Goal: Check status: Check status

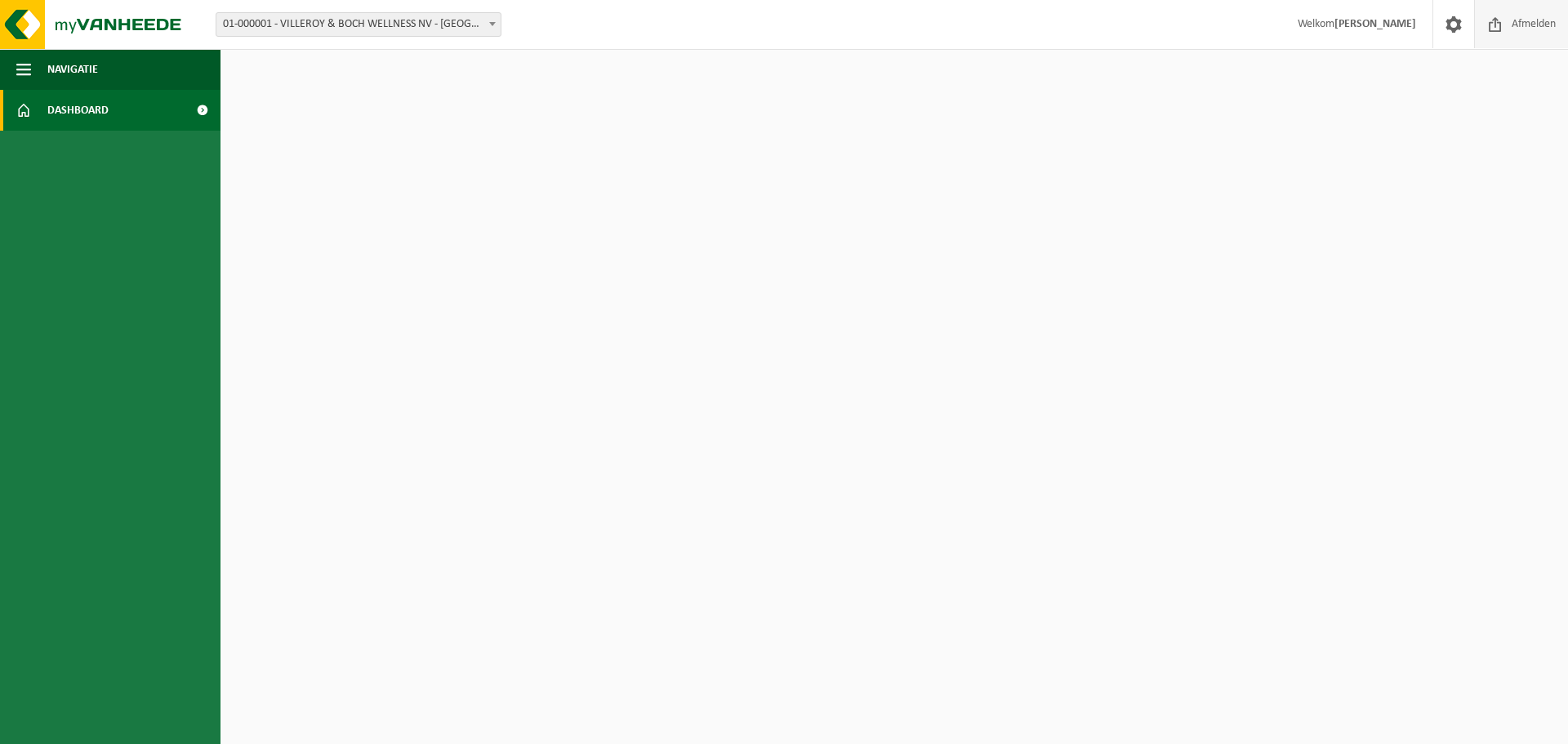
click at [1530, 28] on span "Afmelden" at bounding box center [1534, 24] width 52 height 48
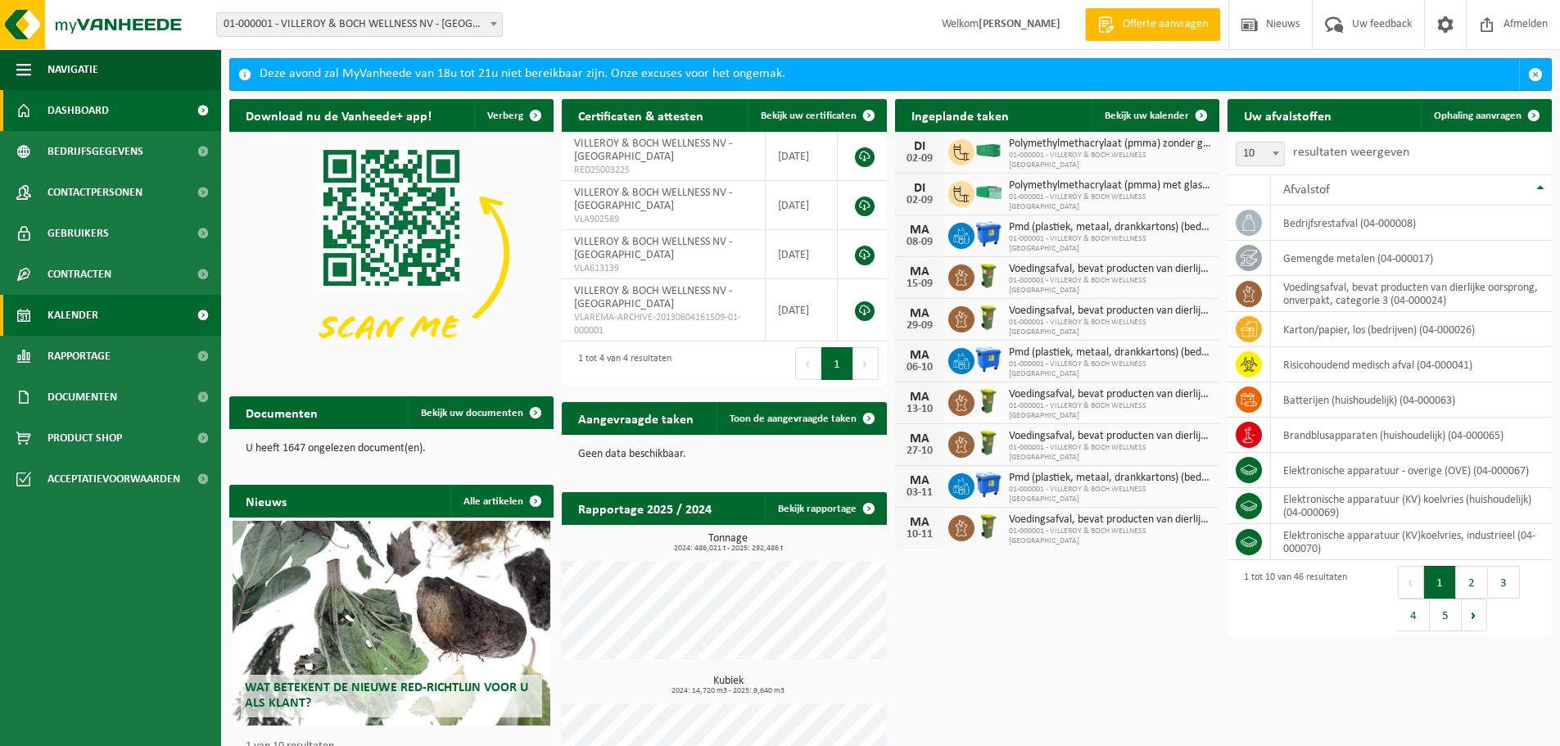
click at [71, 324] on span "Kalender" at bounding box center [72, 315] width 51 height 41
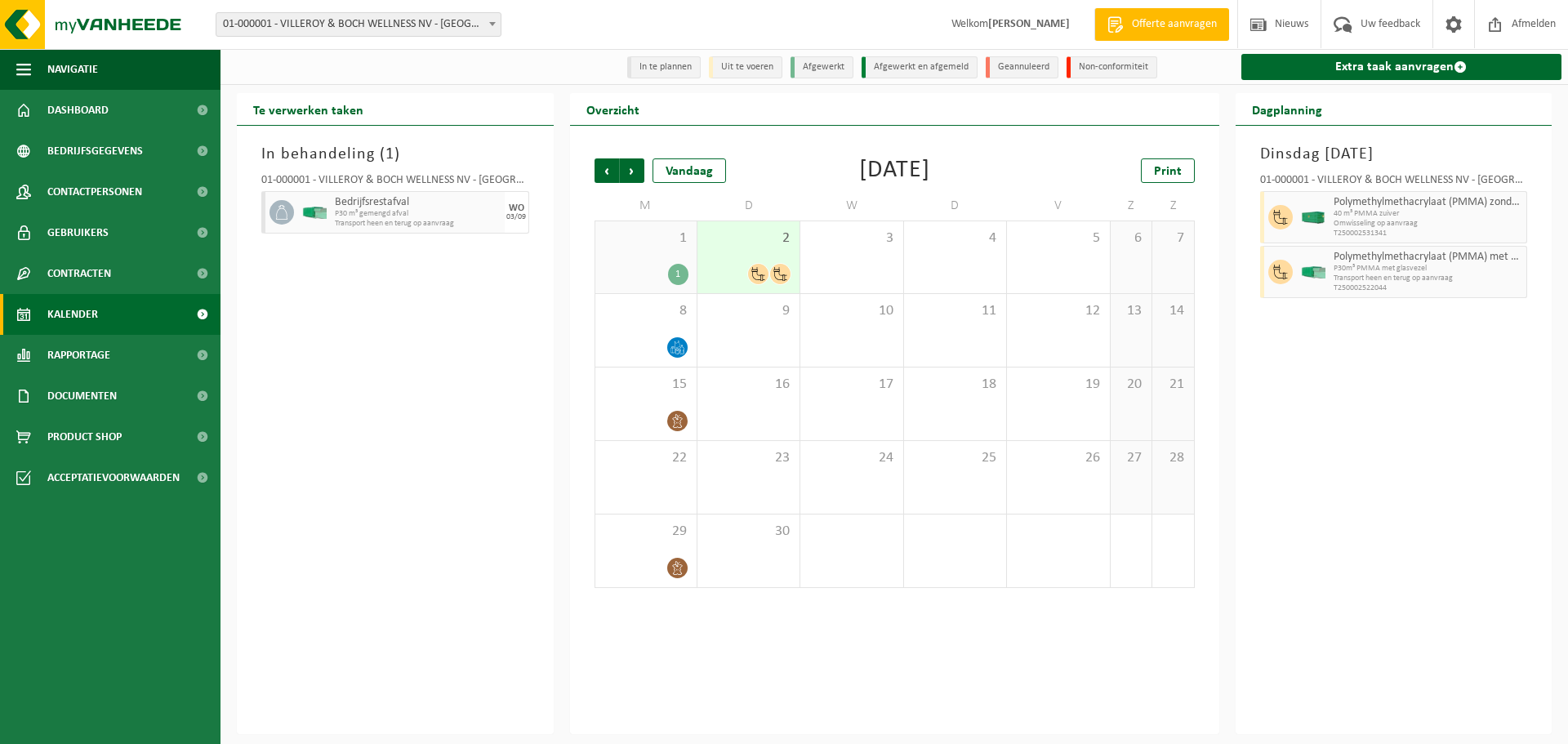
click at [755, 266] on span at bounding box center [758, 273] width 20 height 20
click at [773, 269] on span at bounding box center [780, 273] width 20 height 20
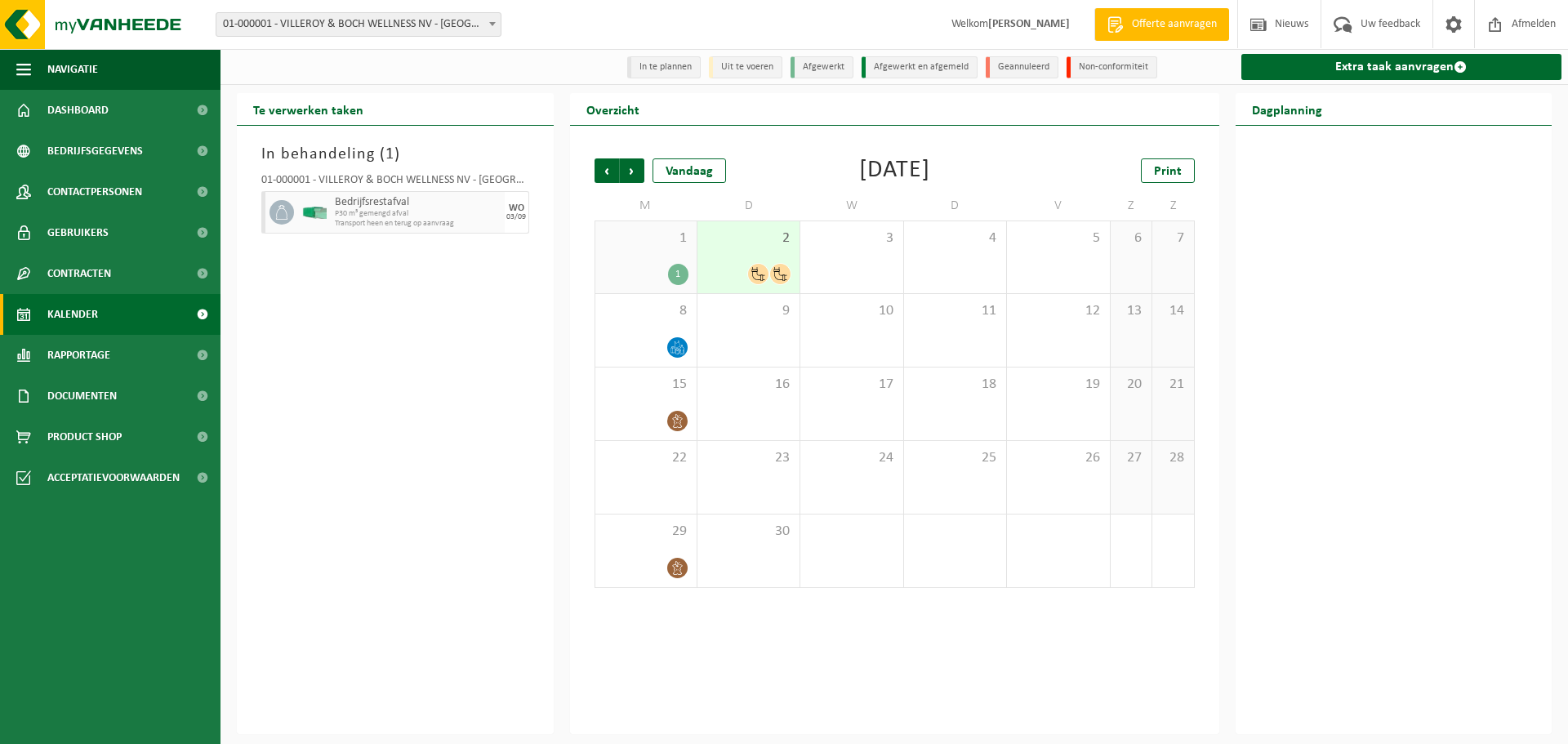
click at [758, 274] on icon at bounding box center [758, 274] width 14 height 14
